Goal: Obtain resource: Download file/media

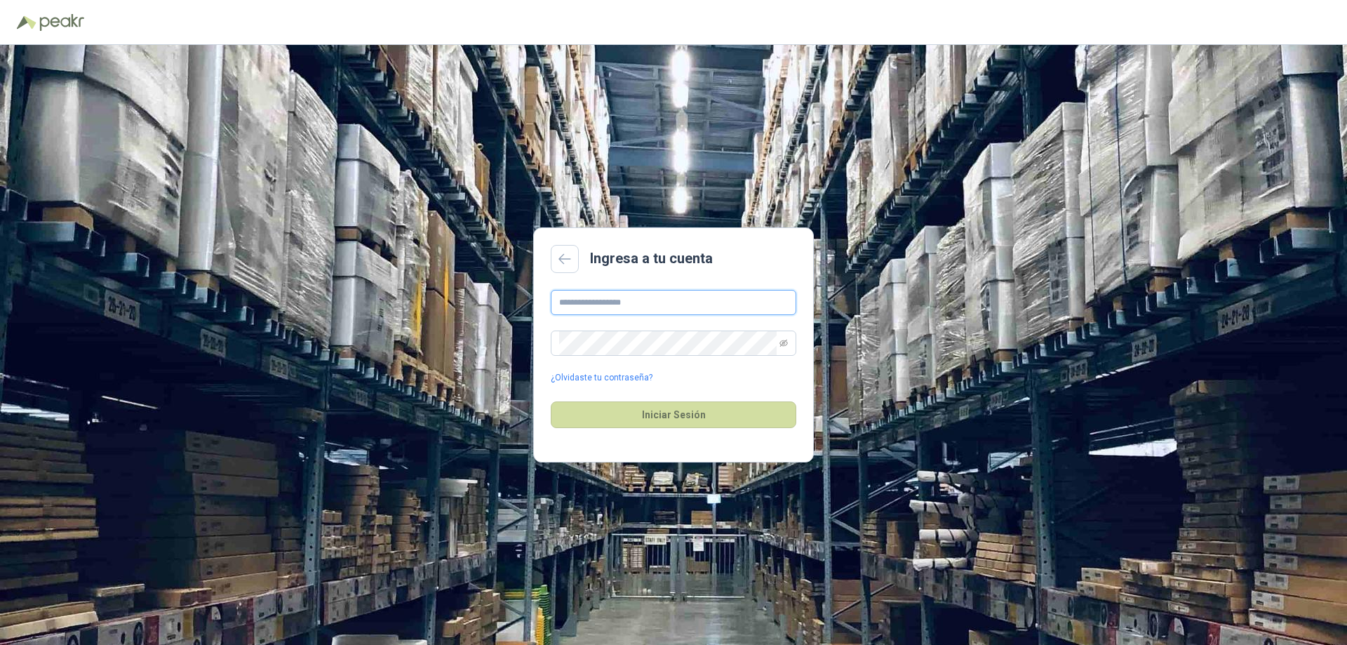
click at [584, 305] on input "text" at bounding box center [673, 302] width 245 height 25
type input "**********"
click at [782, 346] on icon "eye-invisible" at bounding box center [783, 343] width 8 height 8
click at [782, 346] on icon "eye" at bounding box center [783, 343] width 8 height 8
click at [678, 410] on button "Iniciar Sesión" at bounding box center [673, 414] width 245 height 27
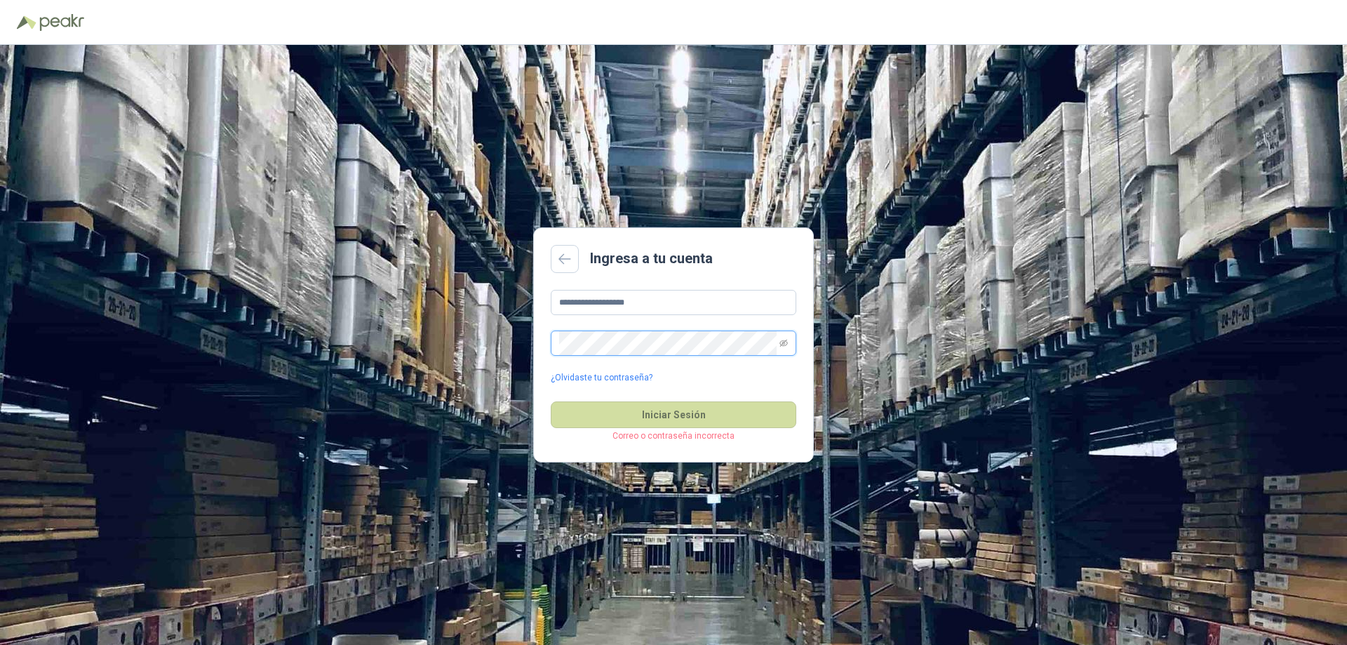
click at [432, 339] on div "**********" at bounding box center [673, 345] width 1347 height 600
click at [783, 344] on icon "eye-invisible" at bounding box center [783, 343] width 8 height 8
click at [668, 416] on button "Iniciar Sesión" at bounding box center [673, 414] width 245 height 27
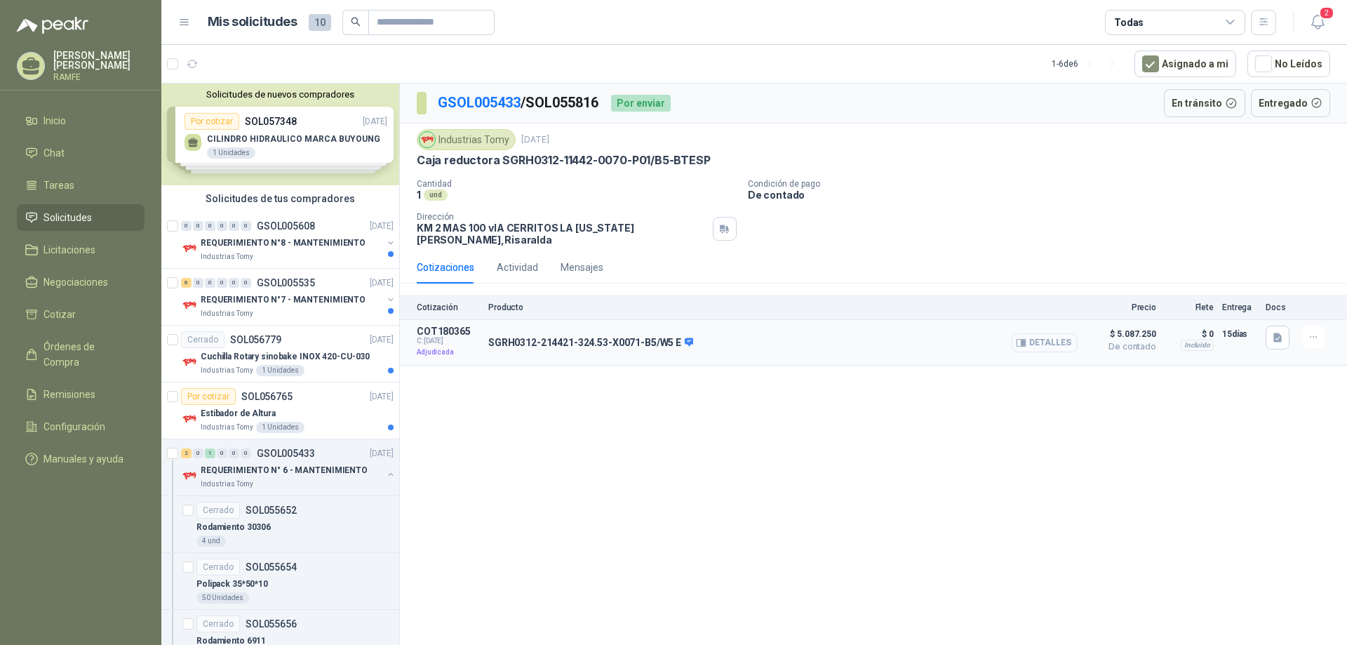
click at [1035, 333] on button "Detalles" at bounding box center [1044, 342] width 66 height 19
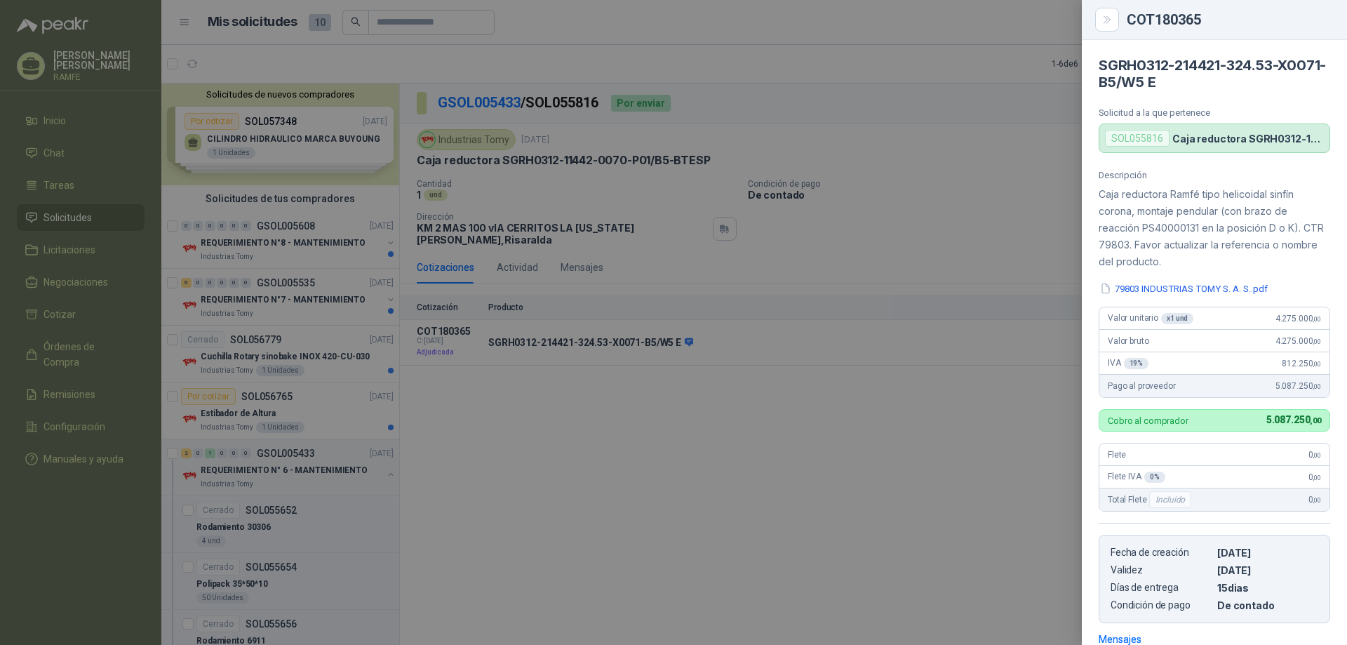
click at [1130, 140] on div "SOL055816" at bounding box center [1137, 138] width 65 height 17
click at [1143, 83] on h4 "SGRH0312-214421-324.53-X0071-B5/W5 E" at bounding box center [1213, 74] width 231 height 34
click at [1157, 289] on button "79803 INDUSTRIAS TOMY S. A. S..pdf" at bounding box center [1183, 288] width 170 height 15
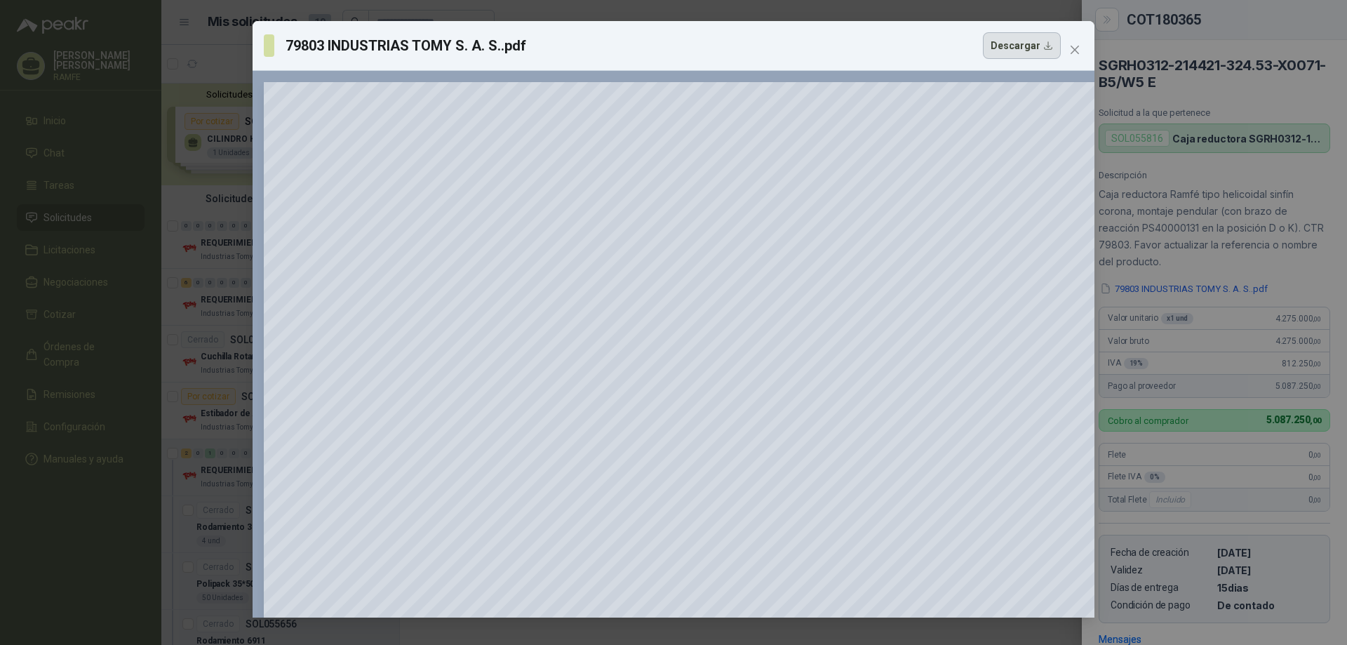
click at [1046, 45] on button "Descargar" at bounding box center [1022, 45] width 78 height 27
click at [1075, 49] on icon "close" at bounding box center [1074, 50] width 8 height 8
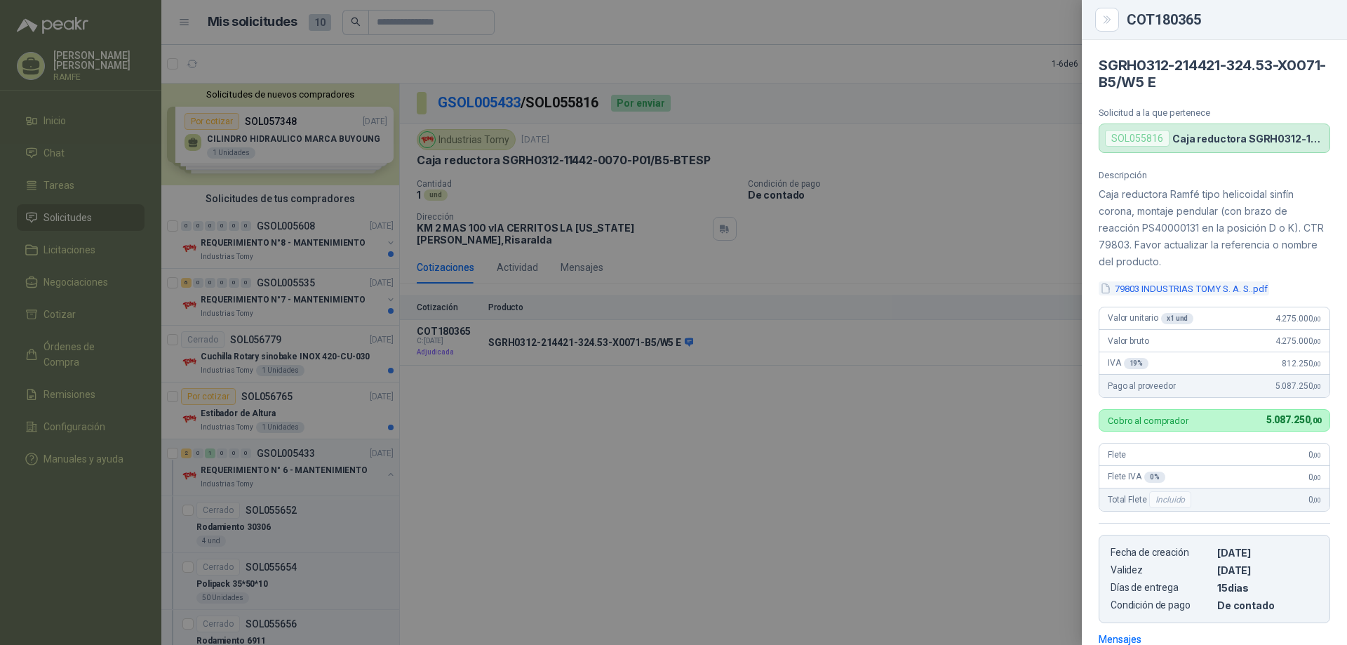
click at [1137, 290] on button "79803 INDUSTRIAS TOMY S. A. S..pdf" at bounding box center [1183, 288] width 170 height 15
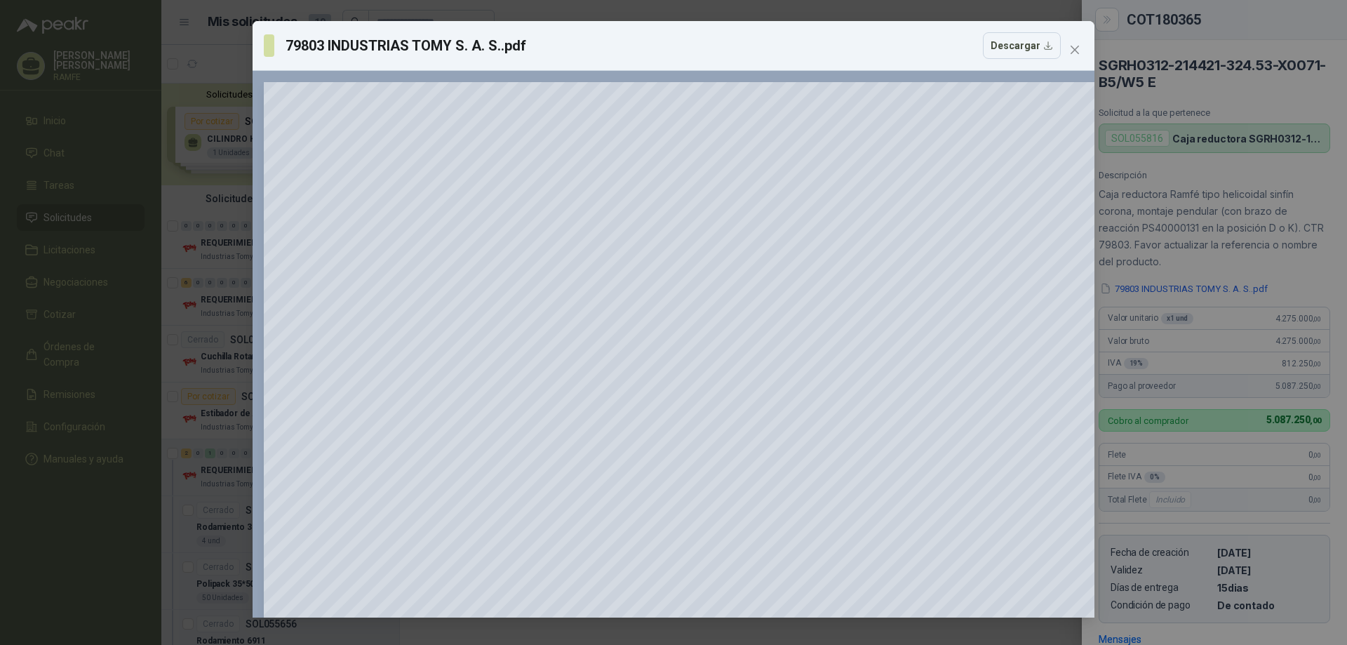
click at [1075, 44] on icon "close" at bounding box center [1074, 49] width 11 height 11
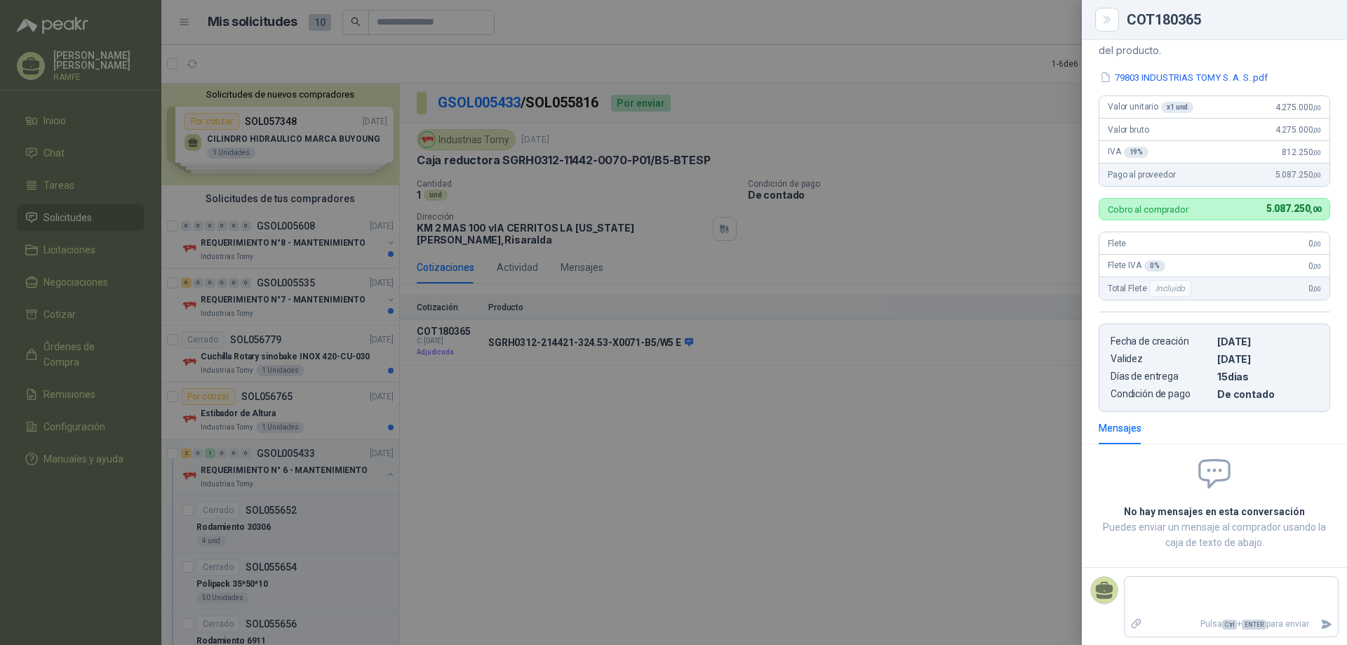
scroll to position [212, 0]
click at [1112, 426] on div "Mensajes" at bounding box center [1119, 426] width 43 height 15
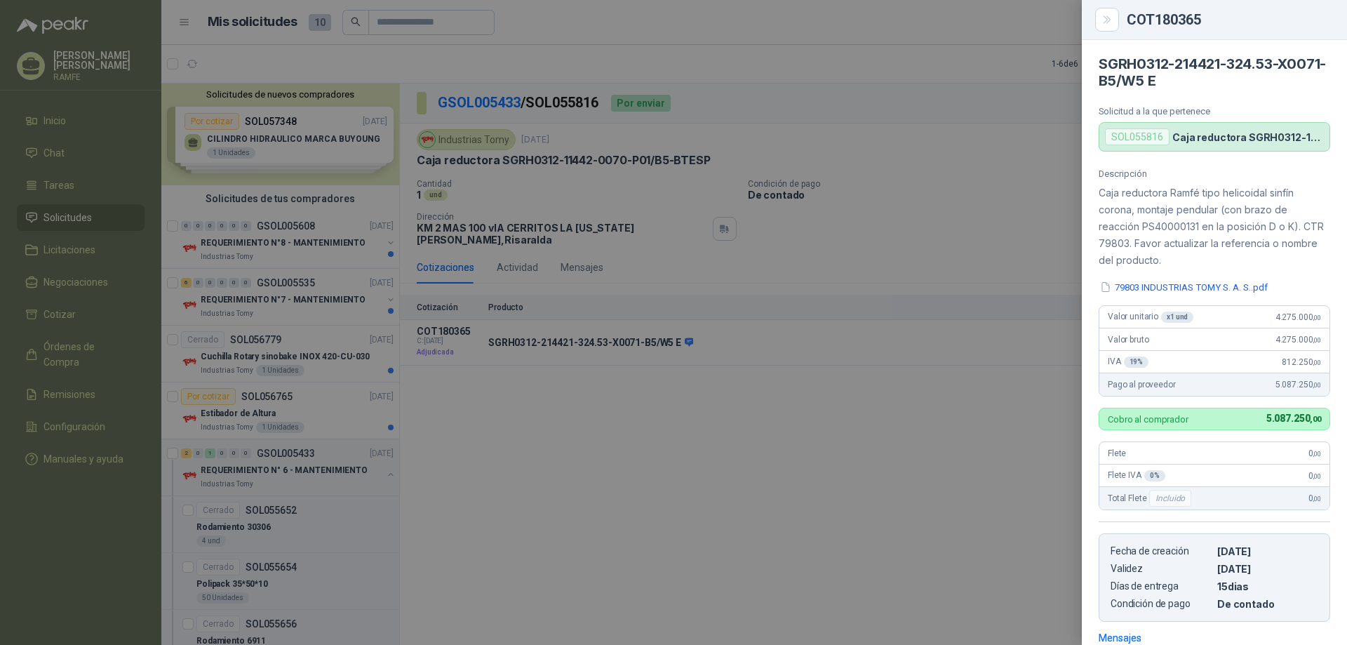
scroll to position [0, 0]
click at [1016, 154] on div at bounding box center [673, 322] width 1347 height 645
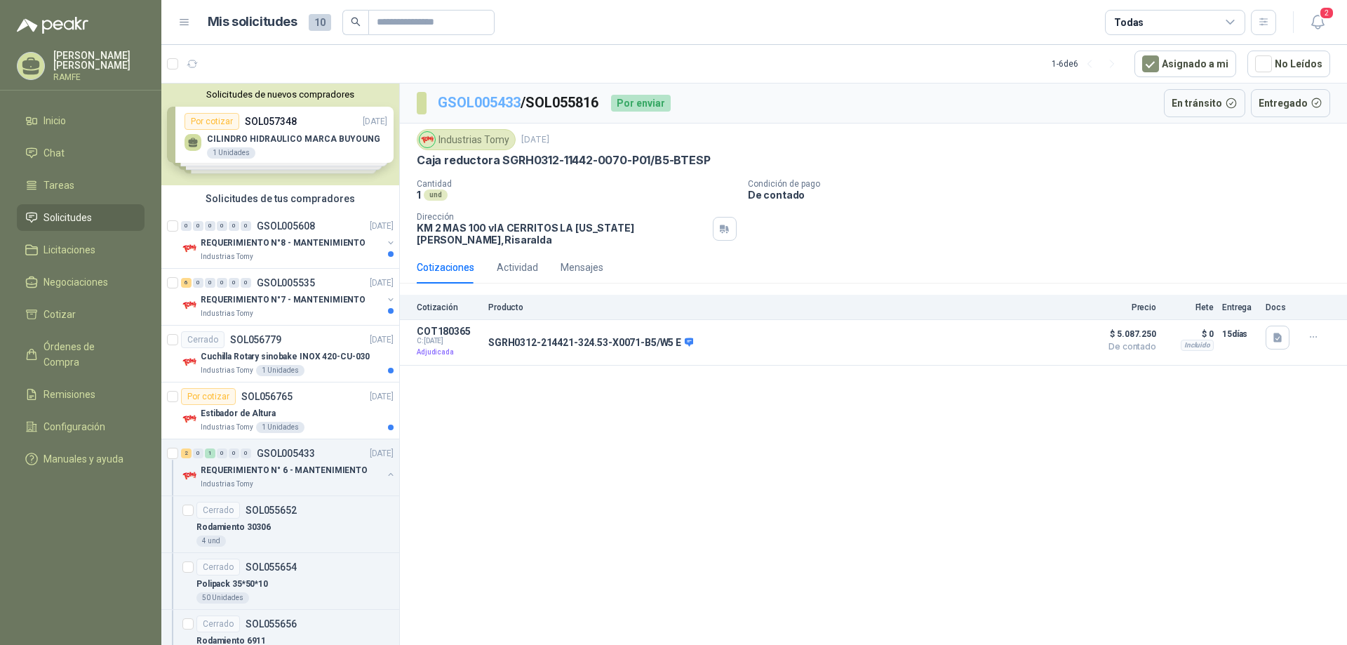
click at [466, 101] on link "GSOL005433" at bounding box center [479, 102] width 83 height 17
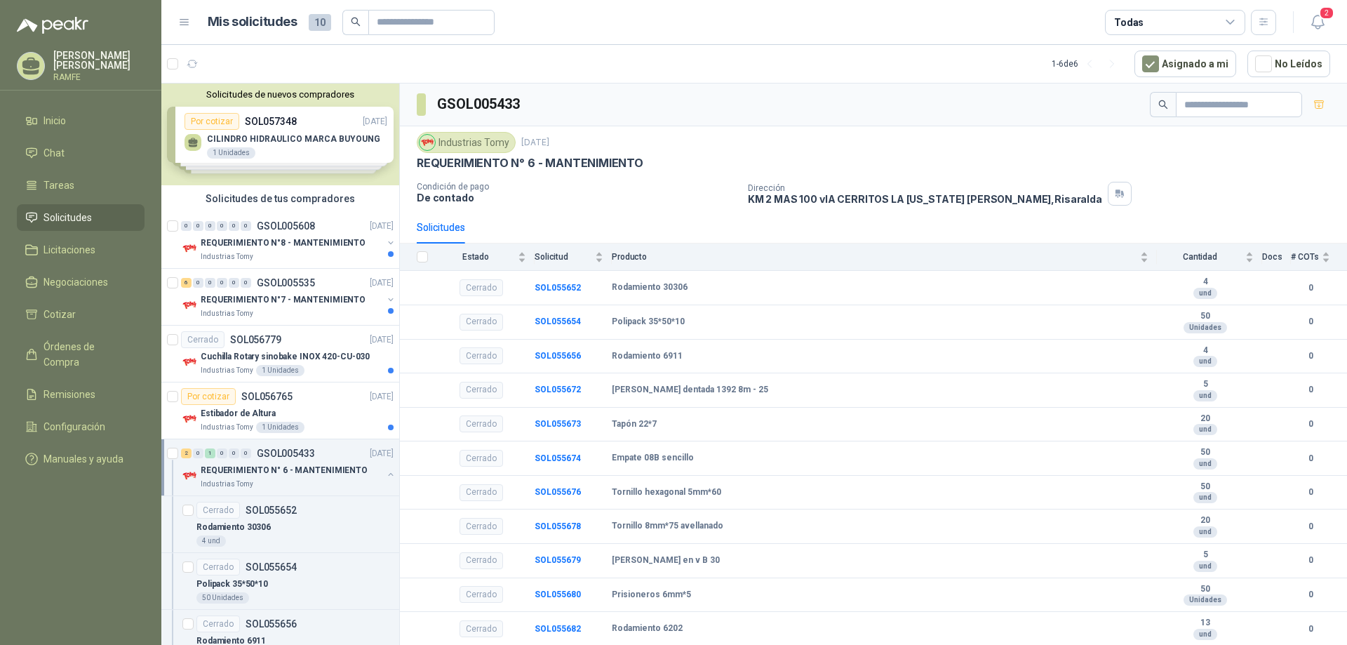
click at [451, 144] on div "Industrias Tomy" at bounding box center [466, 142] width 99 height 21
click at [69, 348] on span "Órdenes de Compra" at bounding box center [87, 354] width 88 height 31
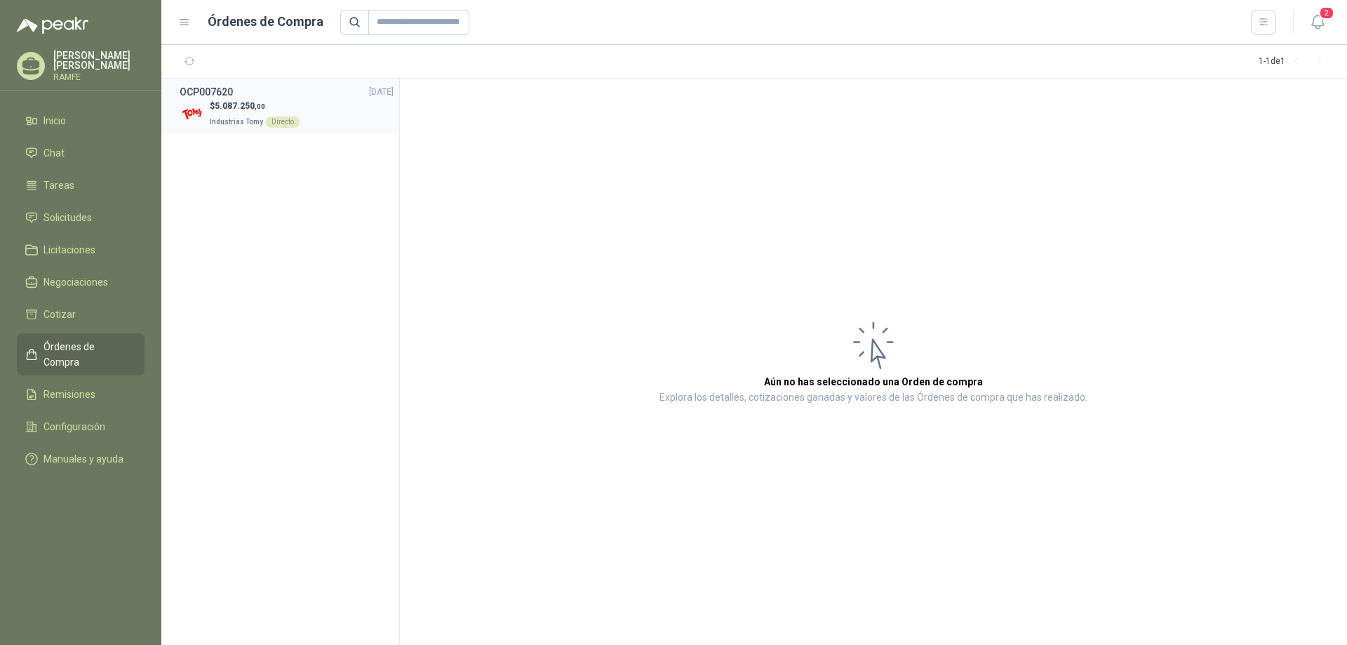
click at [229, 109] on span "5.087.250 ,00" at bounding box center [240, 106] width 51 height 10
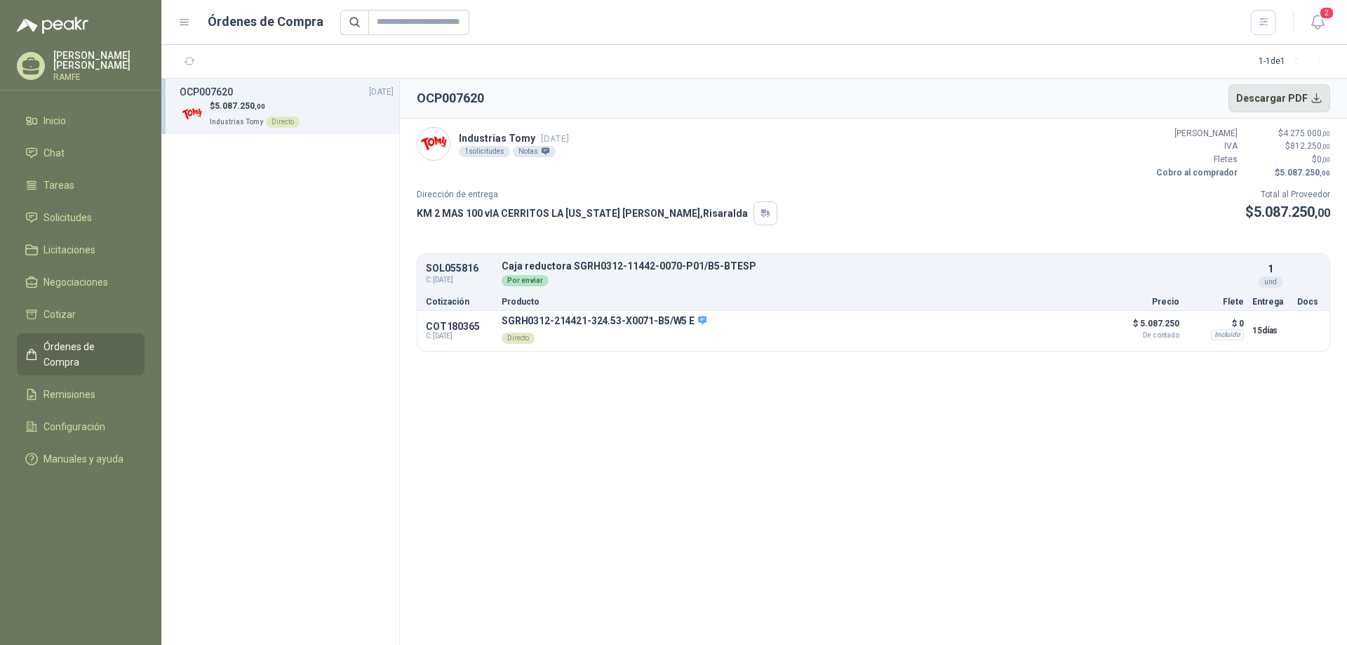
click at [1316, 97] on button "Descargar PDF" at bounding box center [1279, 98] width 102 height 28
click at [1328, 18] on span "2" at bounding box center [1326, 12] width 15 height 13
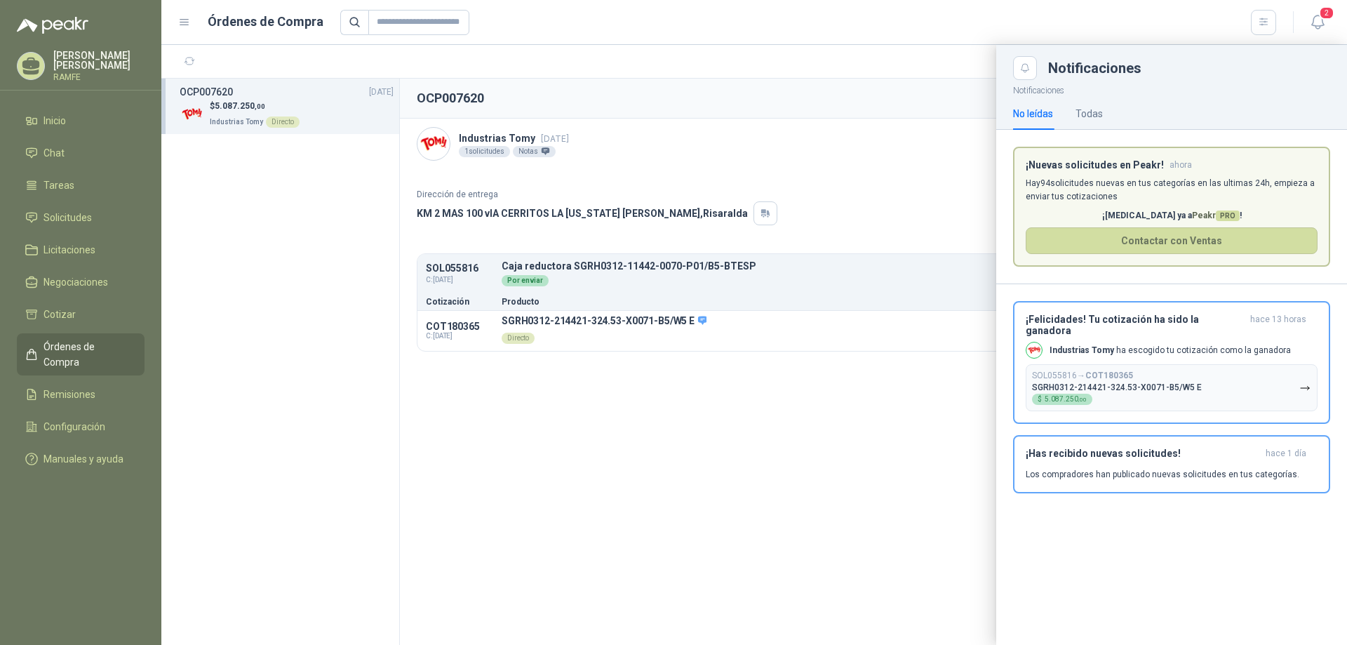
click at [902, 149] on div at bounding box center [753, 345] width 1185 height 600
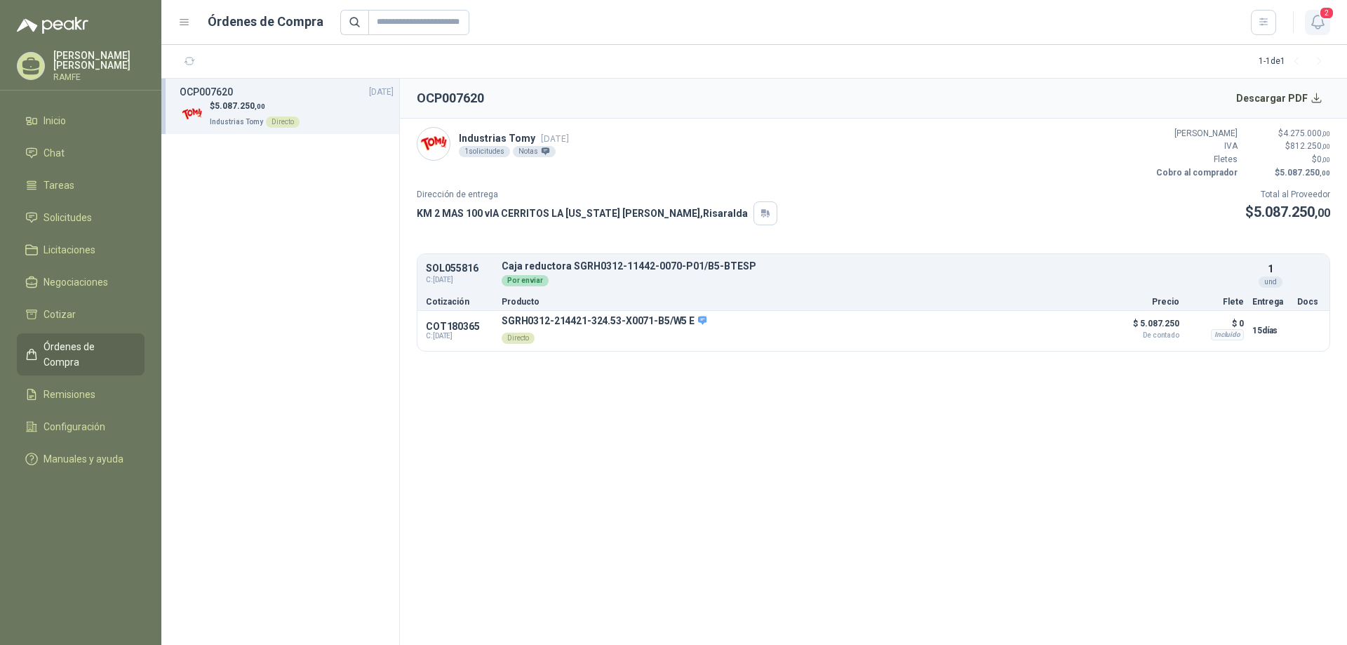
click at [1317, 20] on icon "button" at bounding box center [1318, 22] width 18 height 18
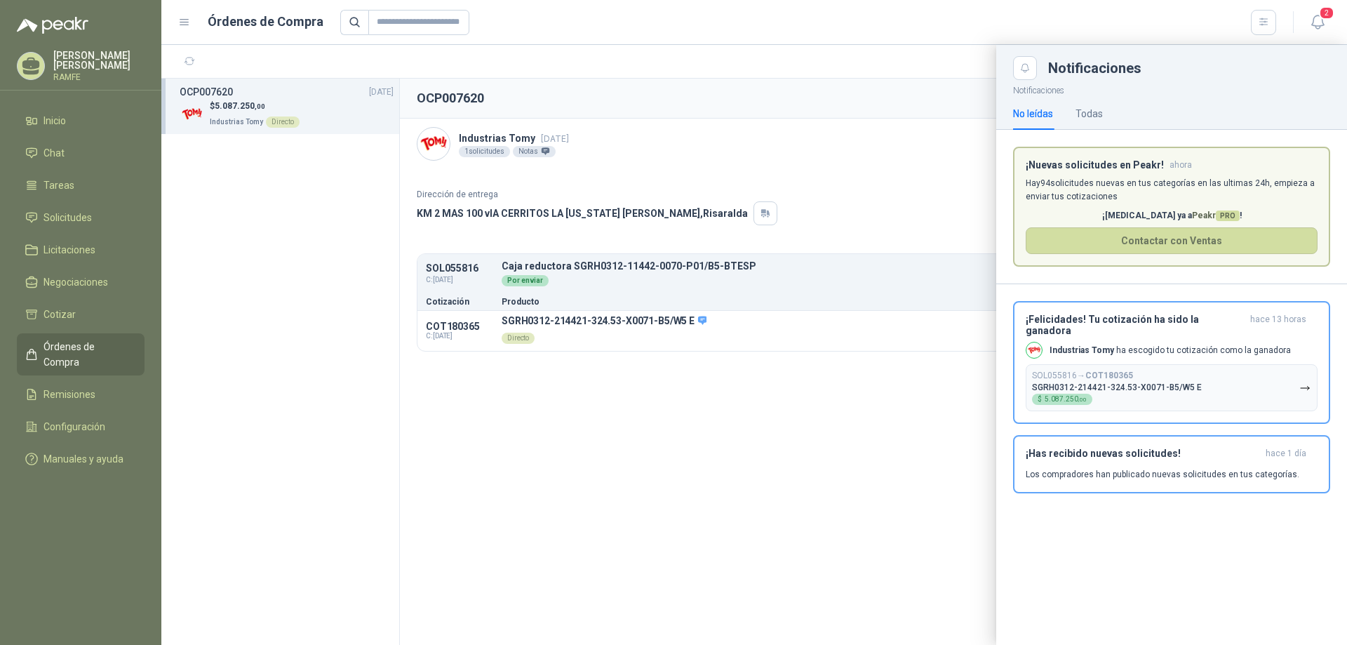
click at [816, 24] on div at bounding box center [808, 22] width 936 height 25
click at [291, 278] on div at bounding box center [753, 345] width 1185 height 600
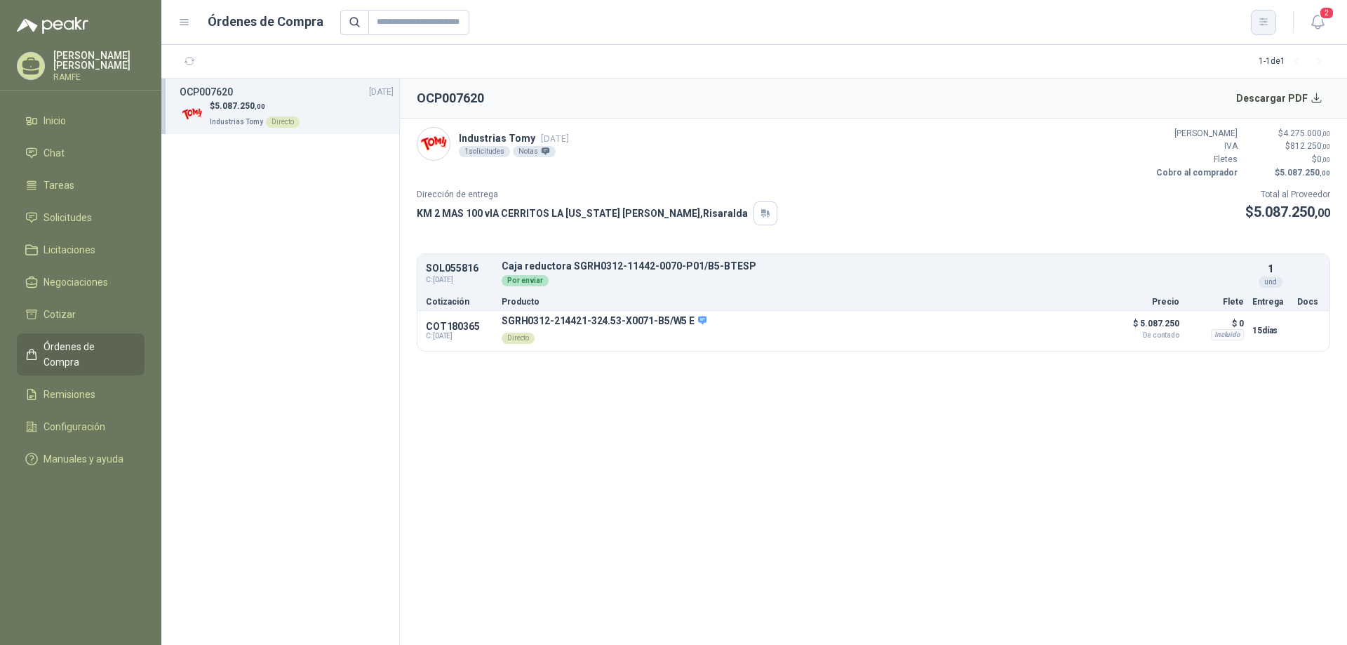
click at [1267, 27] on icon "button" at bounding box center [1264, 22] width 12 height 12
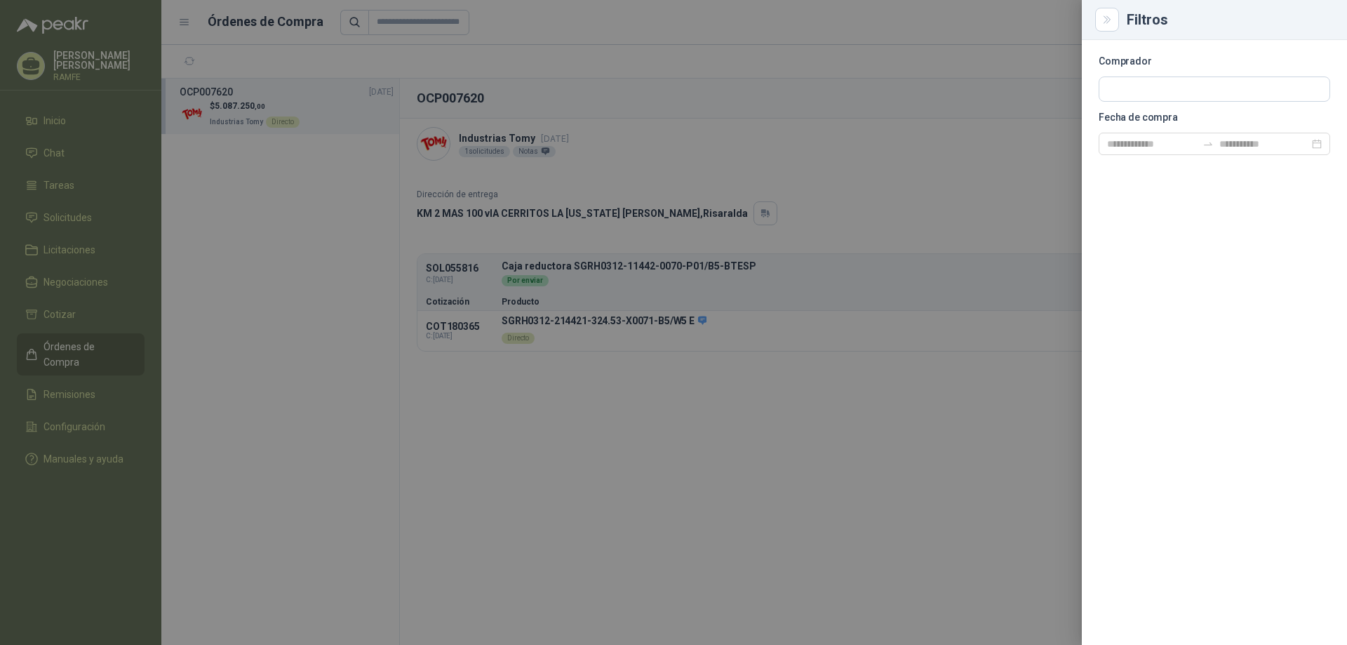
click at [985, 25] on div at bounding box center [673, 322] width 1347 height 645
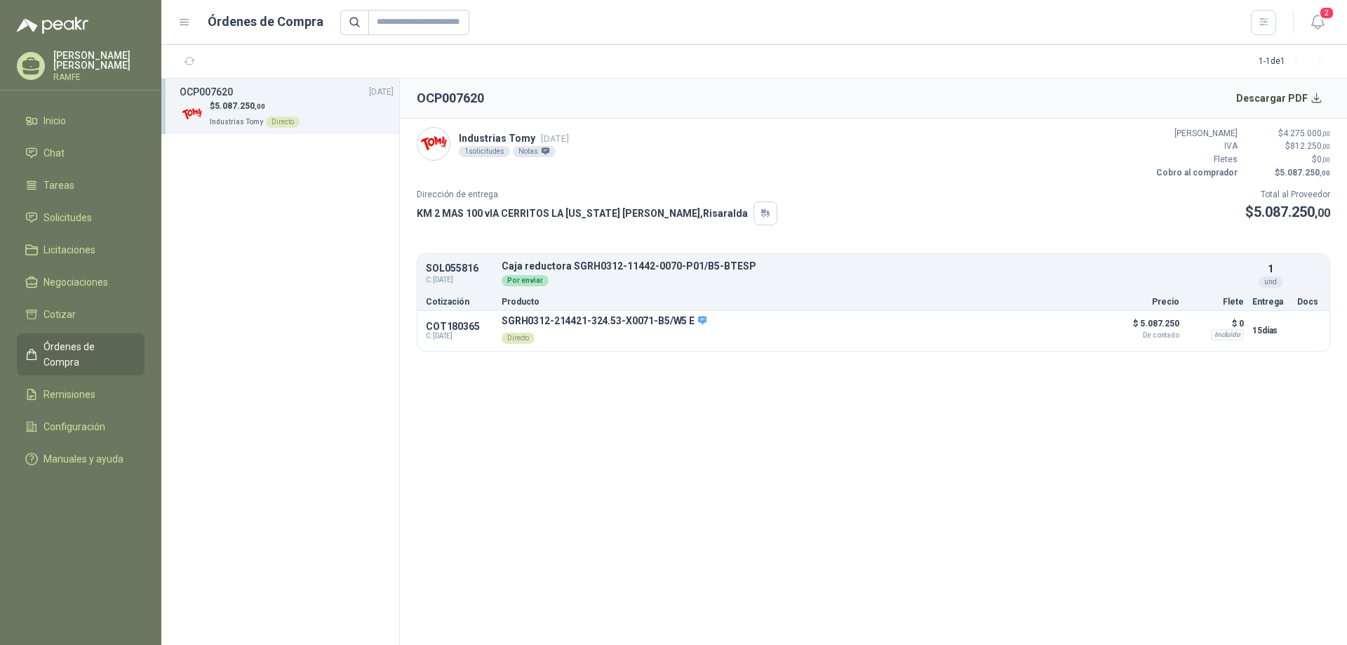
click at [52, 61] on div "[PERSON_NAME]" at bounding box center [81, 66] width 128 height 31
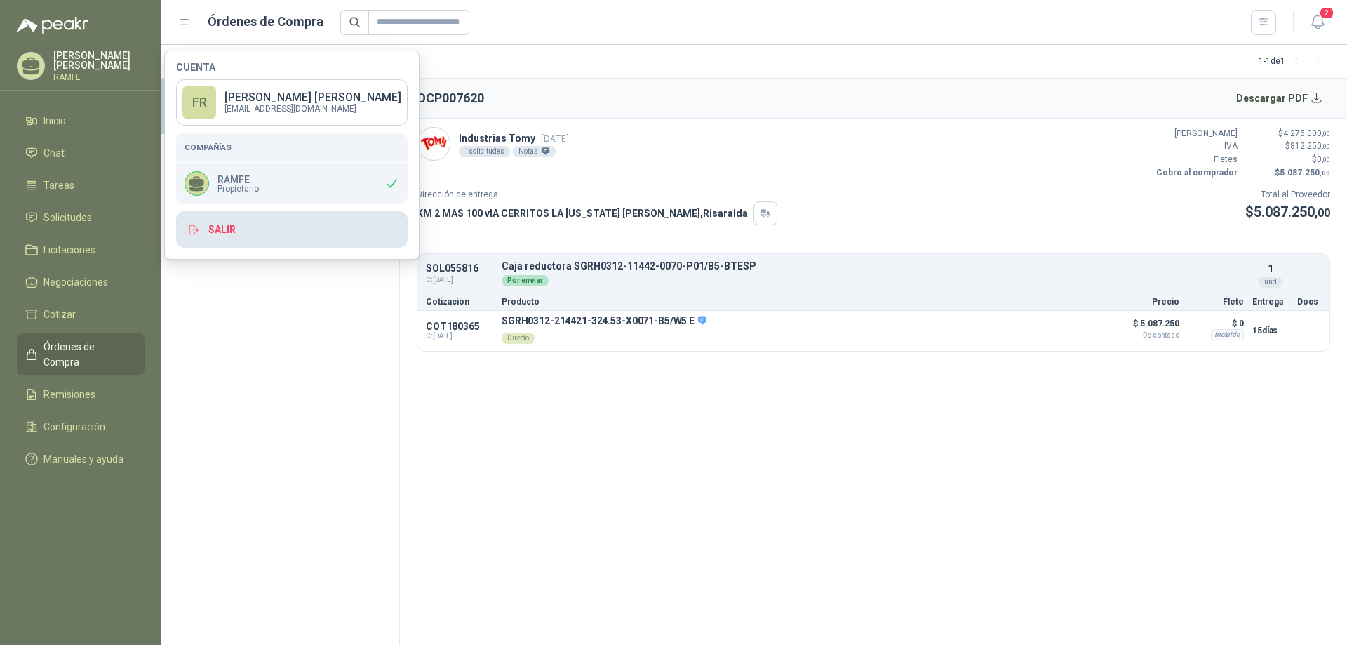
click at [224, 234] on button "Salir" at bounding box center [291, 229] width 231 height 36
